Goal: Task Accomplishment & Management: Complete application form

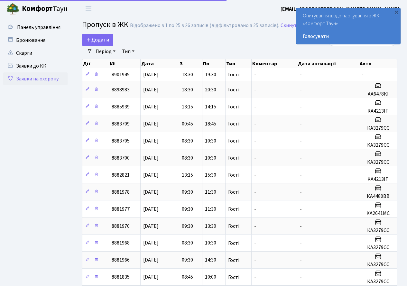
select select "25"
click at [103, 39] on span "Додати" at bounding box center [97, 39] width 23 height 7
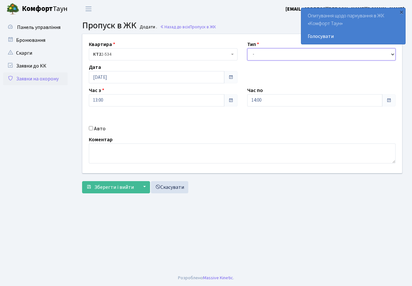
drag, startPoint x: 274, startPoint y: 57, endPoint x: 278, endPoint y: 69, distance: 12.5
click at [278, 69] on div "Квартира <b>КТ2</b>&nbsp;&nbsp;&nbsp;2-534 КТ2 2-534 Тип - Доставка Таксі Гості…" at bounding box center [242, 103] width 329 height 139
select select "3"
click at [247, 48] on select "- Доставка Таксі Гості Сервіс" at bounding box center [321, 54] width 149 height 12
click at [90, 129] on input "Авто" at bounding box center [91, 128] width 4 height 4
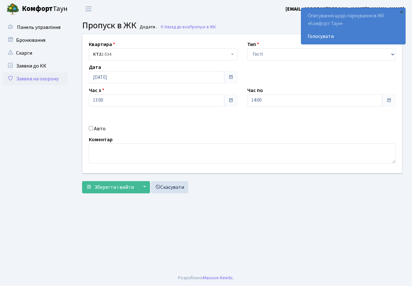
checkbox input "true"
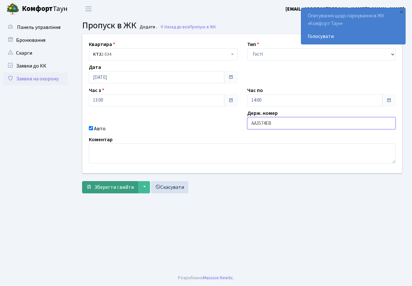
type input "АА3574ЕВ"
click at [113, 192] on button "Зберегти і вийти" at bounding box center [110, 187] width 56 height 12
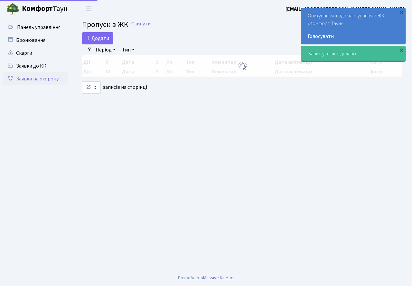
select select "25"
